Goal: Task Accomplishment & Management: Use online tool/utility

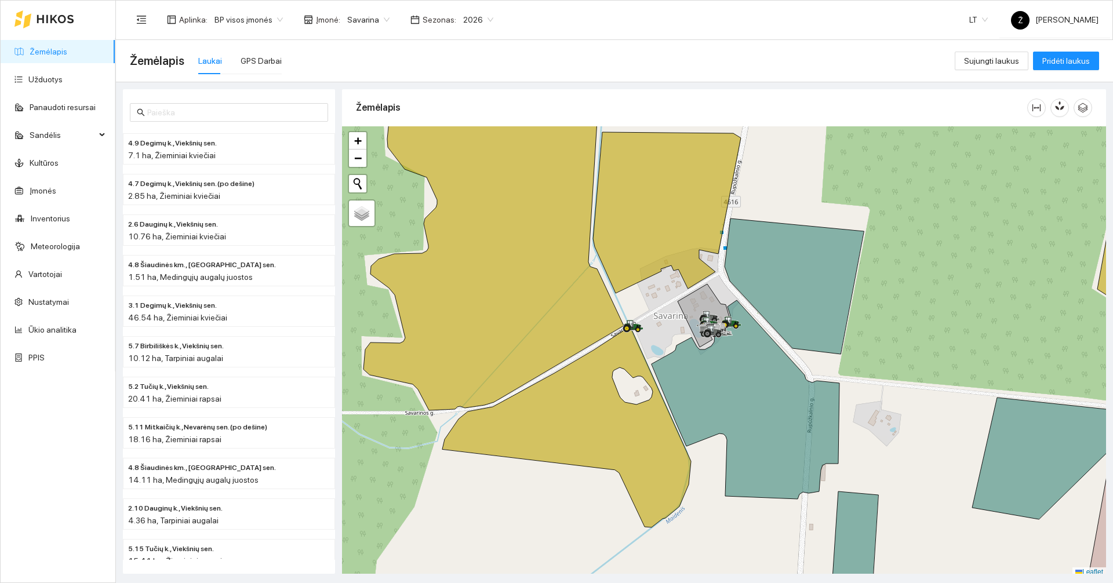
drag, startPoint x: 384, startPoint y: 32, endPoint x: 377, endPoint y: 27, distance: 8.7
click at [377, 27] on div "Aplinka : BP visos įmonės Įmonė : Savarina Sezonas : 2026 LT Ž [PERSON_NAME]" at bounding box center [614, 20] width 968 height 38
click at [377, 27] on span "Savarina" at bounding box center [368, 19] width 42 height 17
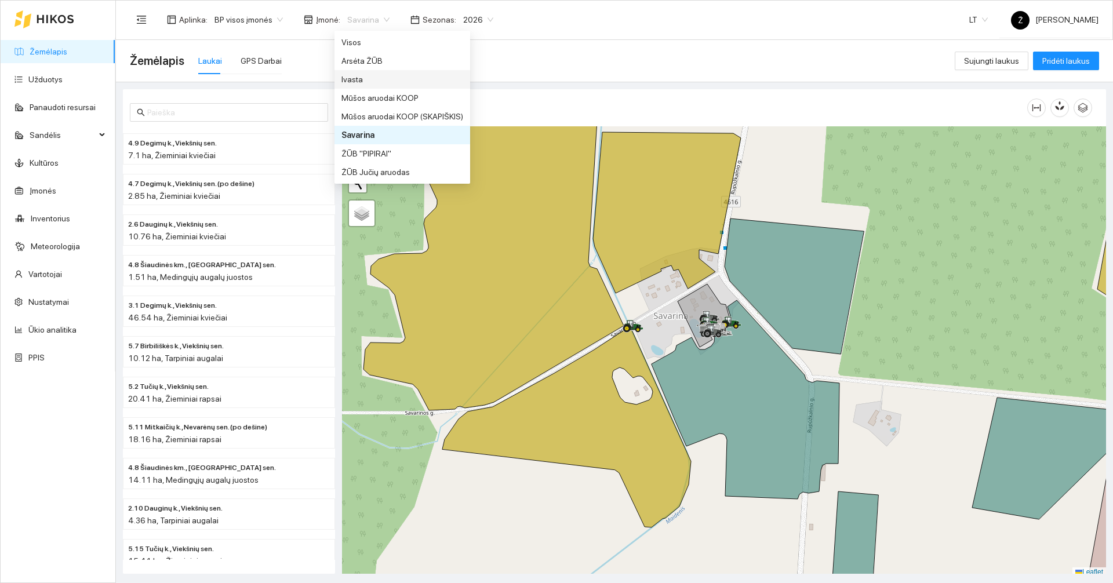
click at [366, 85] on div "Ivasta" at bounding box center [402, 79] width 122 height 13
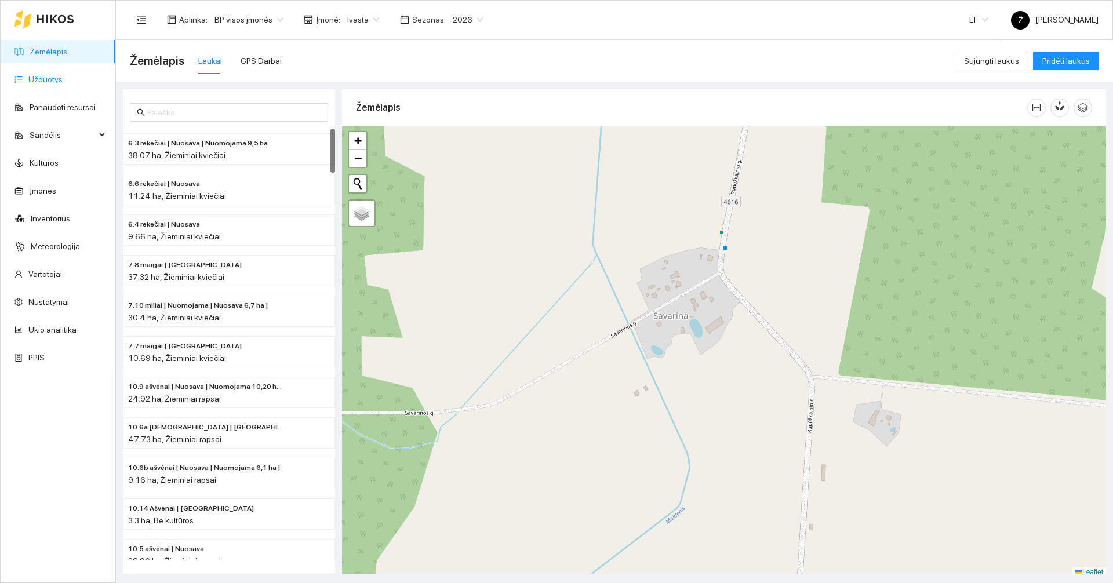
click at [59, 78] on link "Užduotys" at bounding box center [45, 79] width 34 height 9
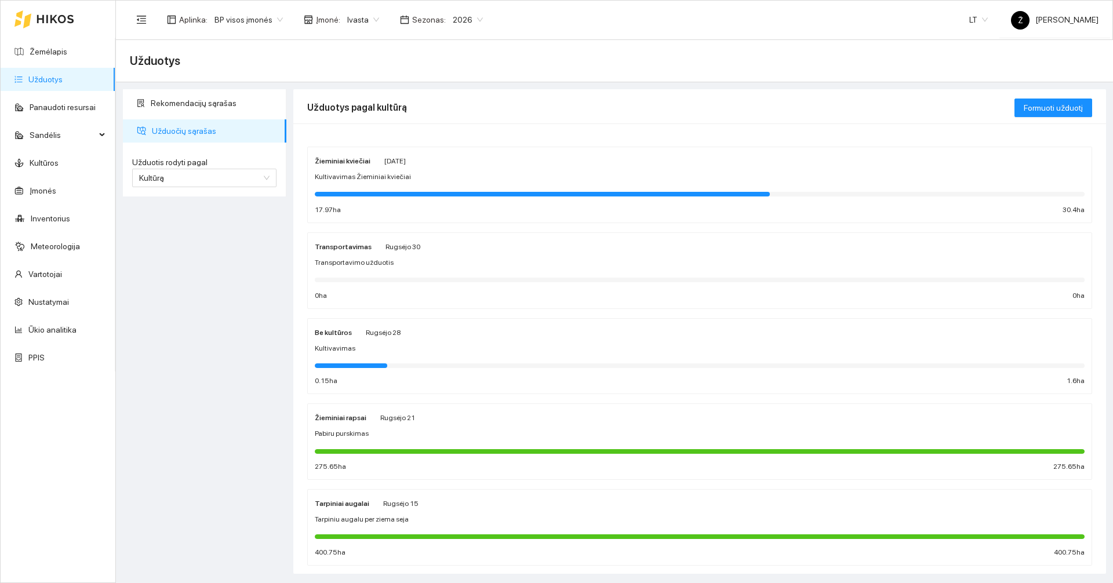
click at [344, 163] on strong "Žieminiai kviečiai" at bounding box center [343, 161] width 56 height 8
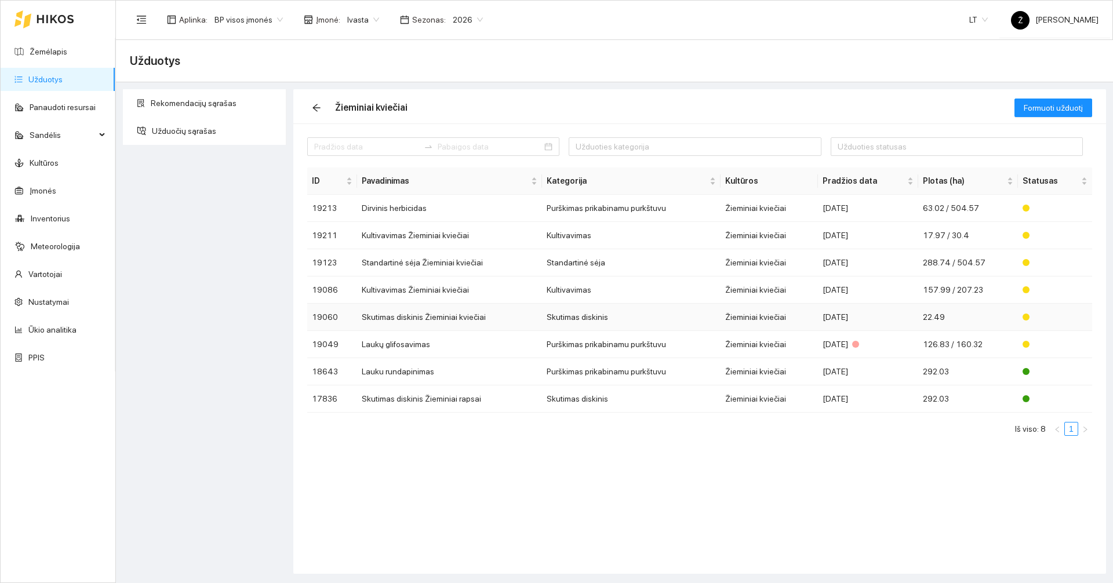
click at [481, 323] on td "Skutimas diskinis Žieminiai kviečiai" at bounding box center [449, 317] width 185 height 27
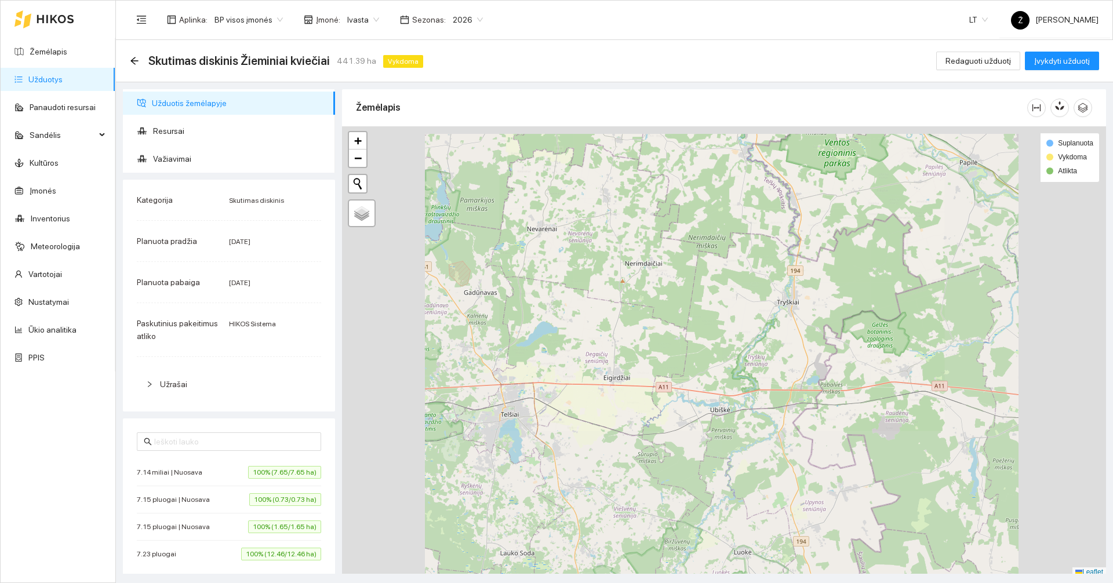
scroll to position [3, 0]
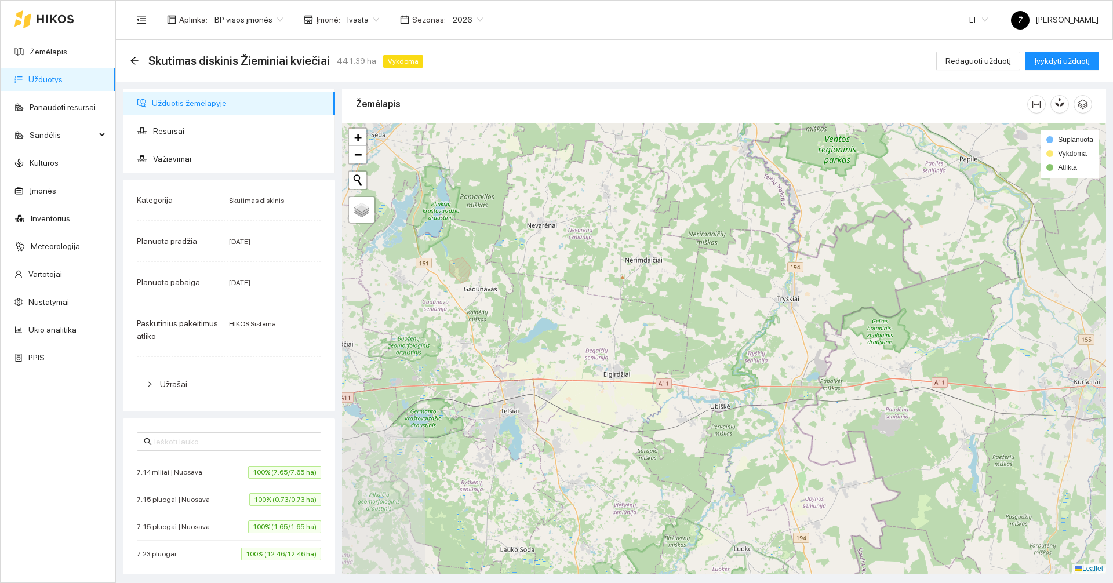
drag, startPoint x: 739, startPoint y: 189, endPoint x: 734, endPoint y: 348, distance: 159.5
click at [734, 348] on div at bounding box center [724, 348] width 764 height 451
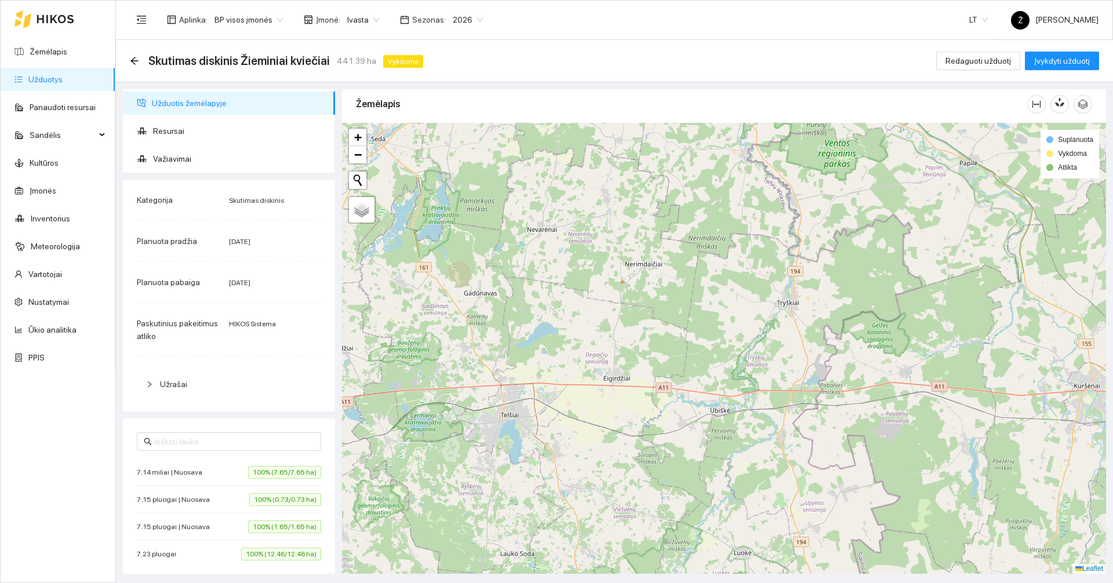
drag, startPoint x: 719, startPoint y: 232, endPoint x: 724, endPoint y: 378, distance: 146.1
click at [724, 378] on div at bounding box center [724, 348] width 764 height 451
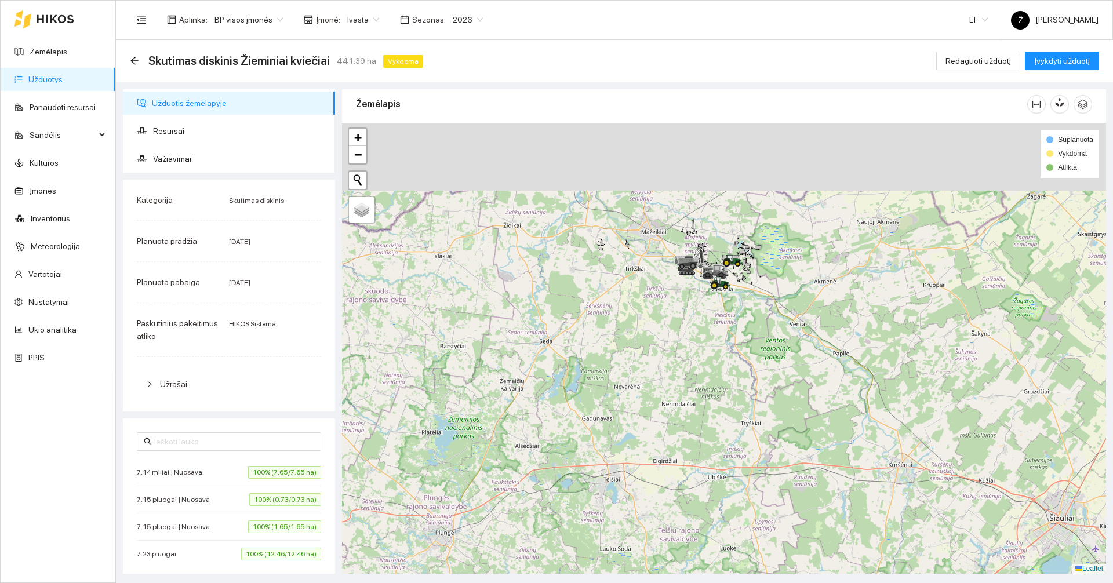
click at [726, 348] on div at bounding box center [724, 348] width 764 height 451
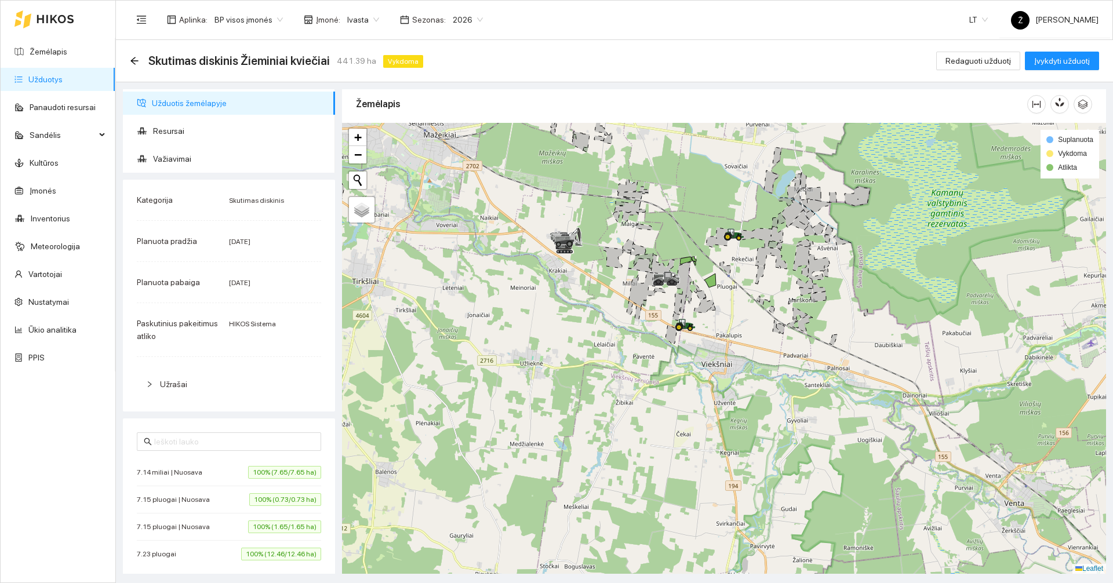
drag, startPoint x: 721, startPoint y: 183, endPoint x: 716, endPoint y: 238, distance: 55.2
click at [716, 238] on div at bounding box center [724, 348] width 764 height 451
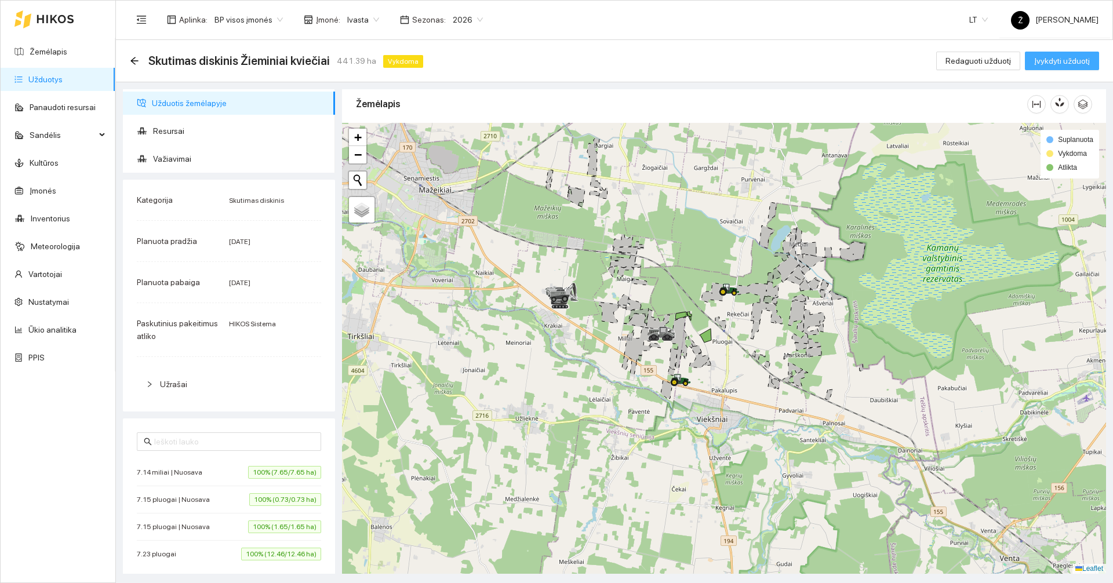
click at [1085, 62] on span "Įvykdyti užduotį" at bounding box center [1062, 60] width 56 height 13
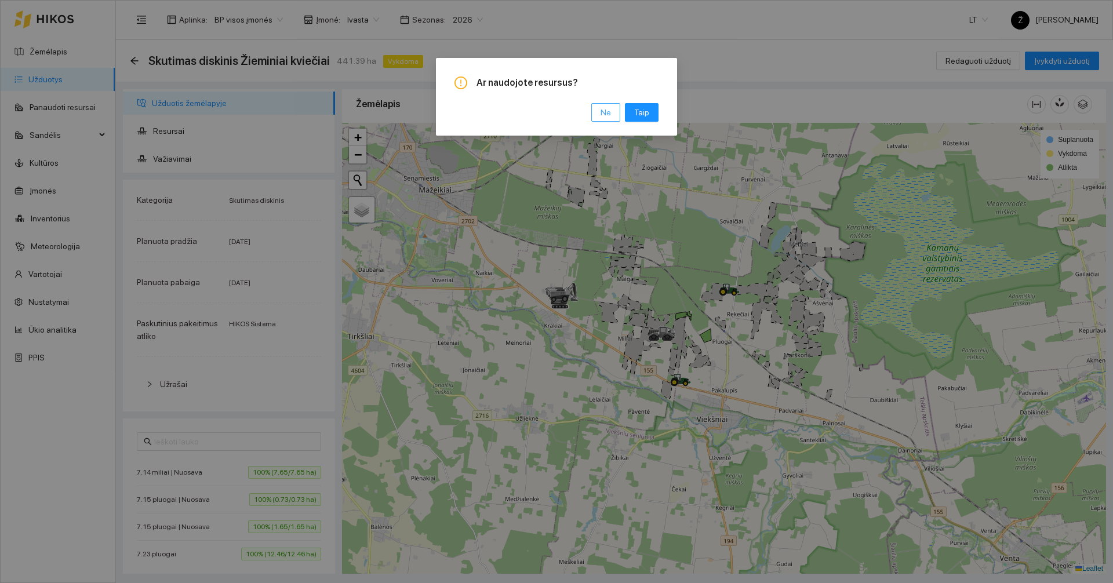
click at [602, 112] on button "Ne" at bounding box center [605, 112] width 29 height 19
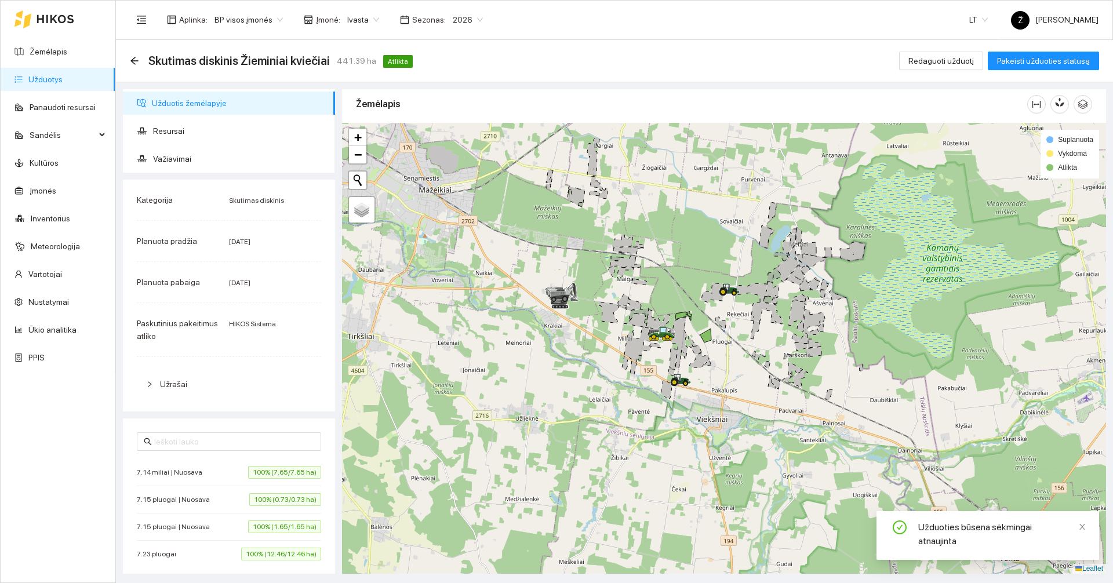
click at [61, 82] on link "Užduotys" at bounding box center [45, 79] width 34 height 9
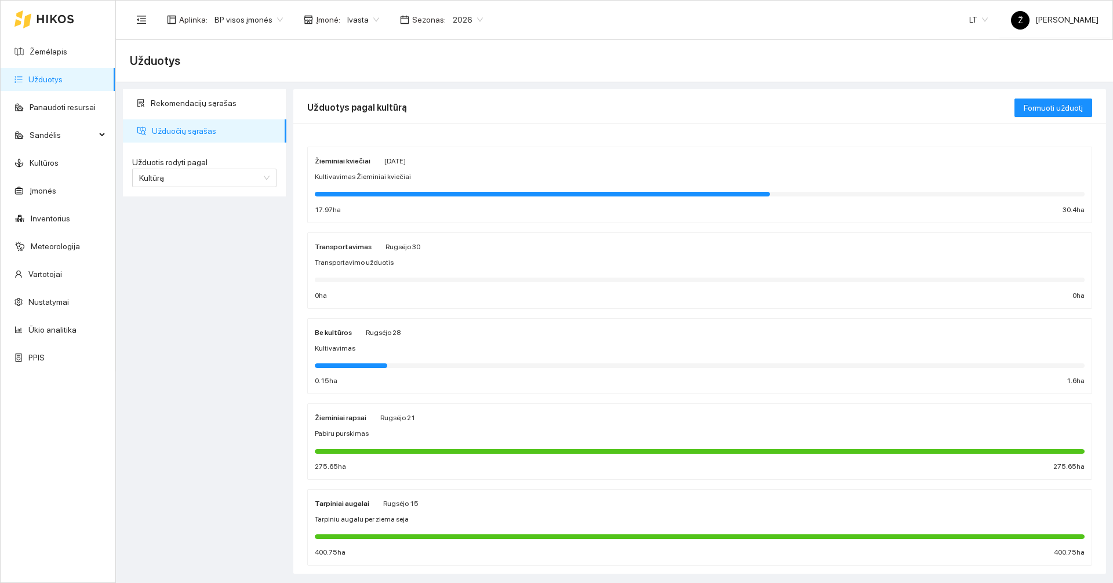
click at [400, 178] on span "Kultivavimas Žieminiai kviečiai" at bounding box center [363, 177] width 96 height 11
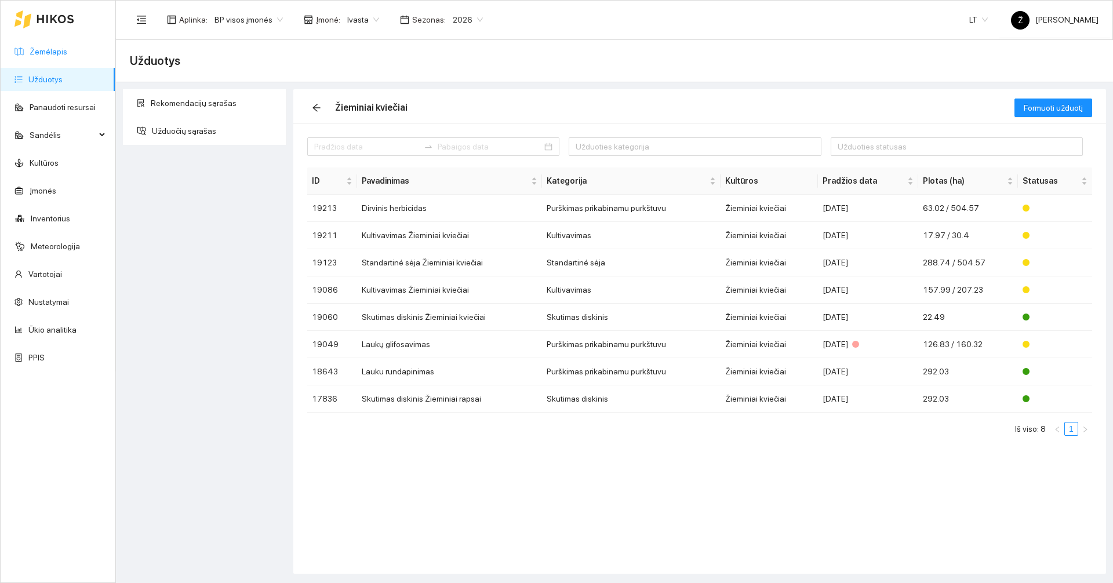
click at [67, 53] on link "Žemėlapis" at bounding box center [49, 51] width 38 height 9
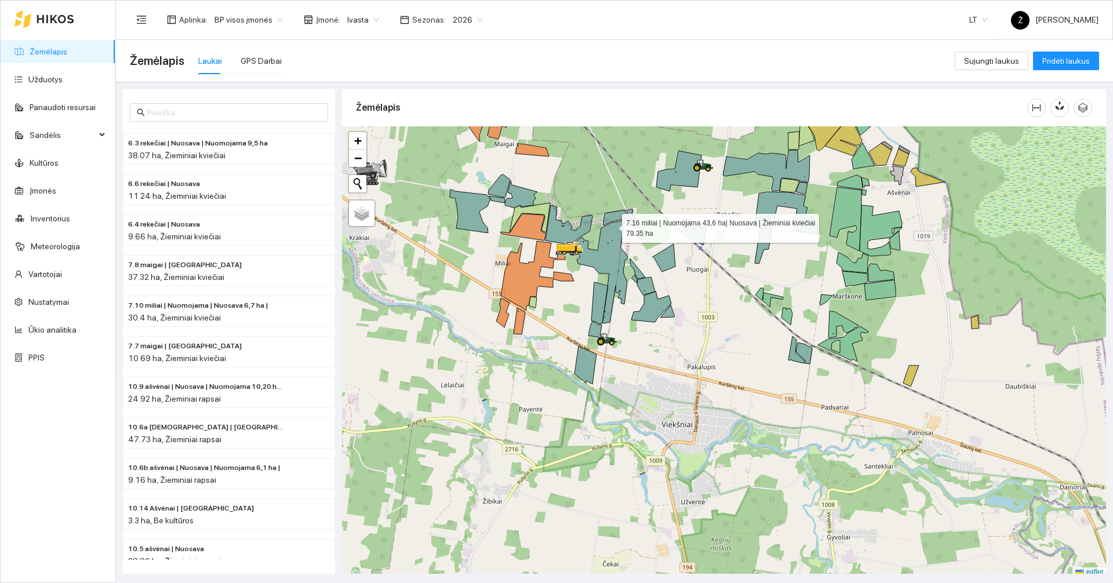
scroll to position [3, 0]
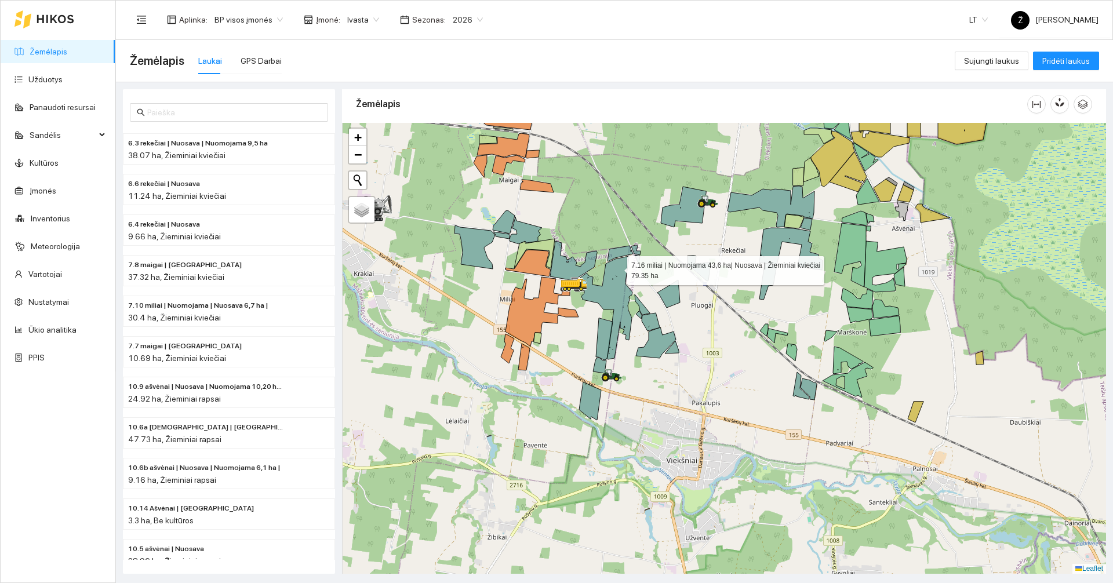
drag, startPoint x: 611, startPoint y: 225, endPoint x: 617, endPoint y: 265, distance: 40.3
click at [617, 265] on icon at bounding box center [602, 307] width 60 height 103
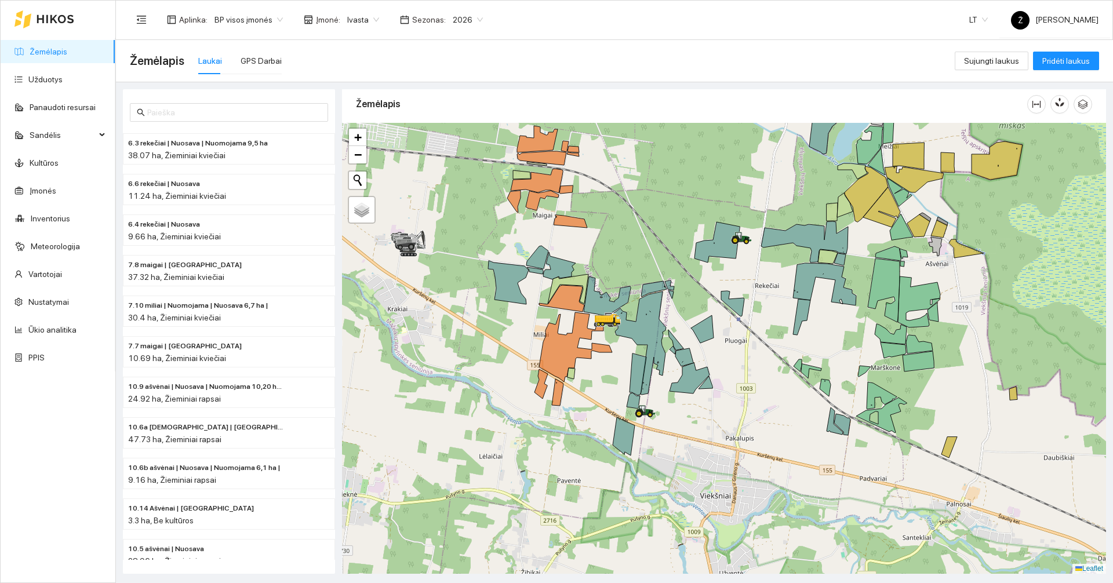
drag, startPoint x: 720, startPoint y: 448, endPoint x: 710, endPoint y: 422, distance: 27.3
click at [710, 422] on div at bounding box center [724, 348] width 764 height 451
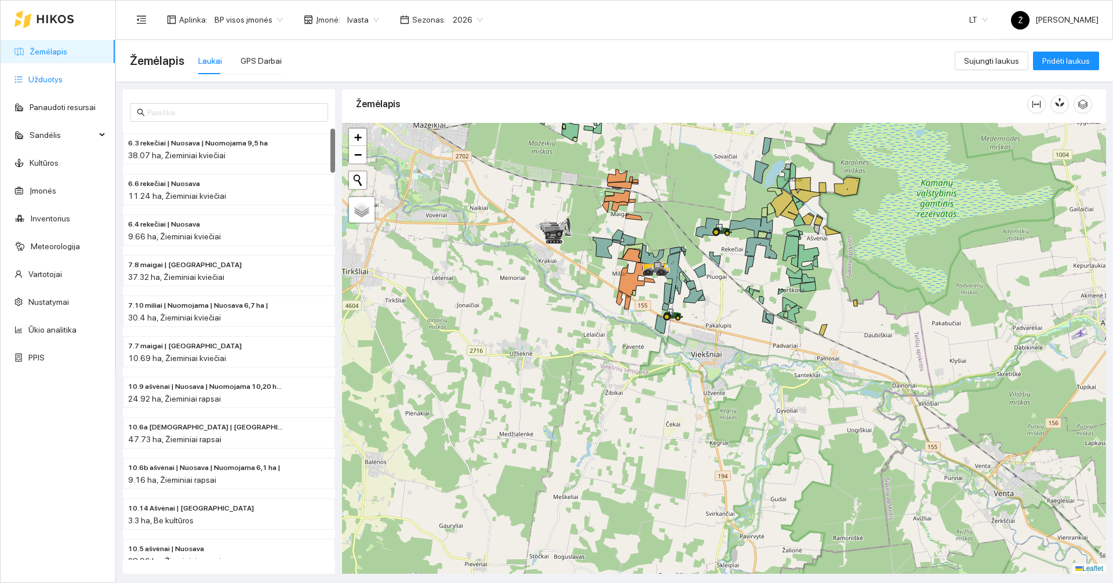
click at [45, 84] on link "Užduotys" at bounding box center [45, 79] width 34 height 9
